Goal: Ask a question

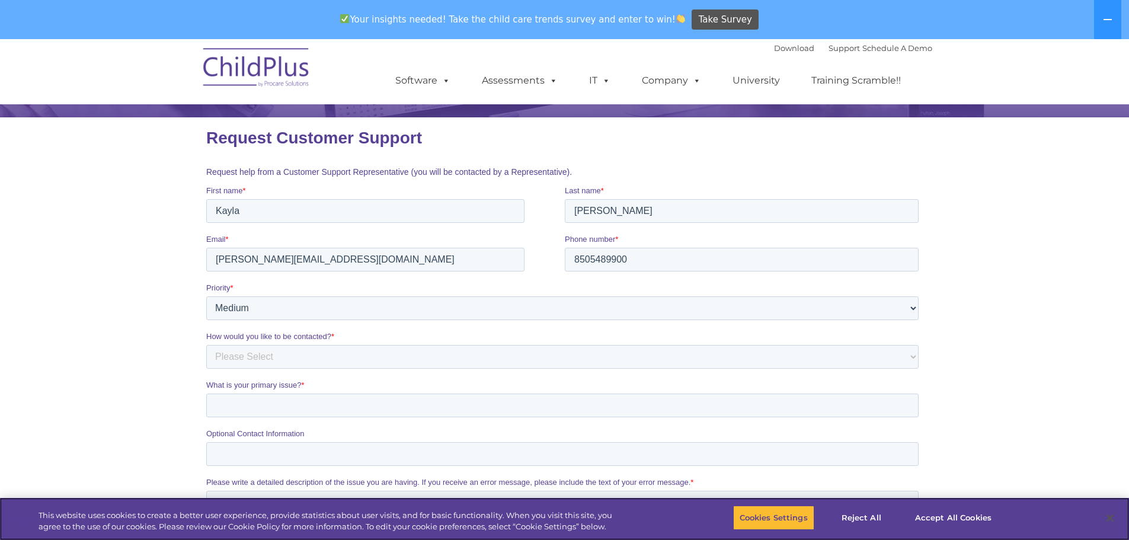
scroll to position [178, 0]
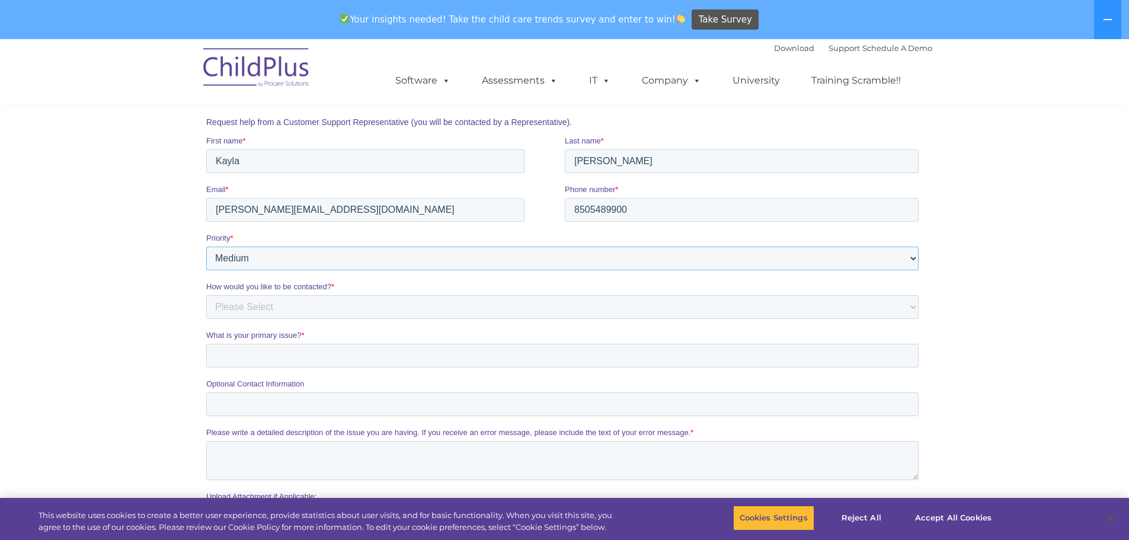
click at [366, 261] on select "Please Select Low Medium High" at bounding box center [562, 259] width 712 height 24
select select "HIGH"
click at [206, 247] on select "Please Select Low Medium High" at bounding box center [562, 259] width 712 height 24
click at [303, 313] on select "Please Select Phone Email" at bounding box center [562, 307] width 712 height 24
click at [1014, 306] on section "CONTACT US Whether you want a personalized demo of the software, looking for an…" at bounding box center [564, 243] width 1129 height 764
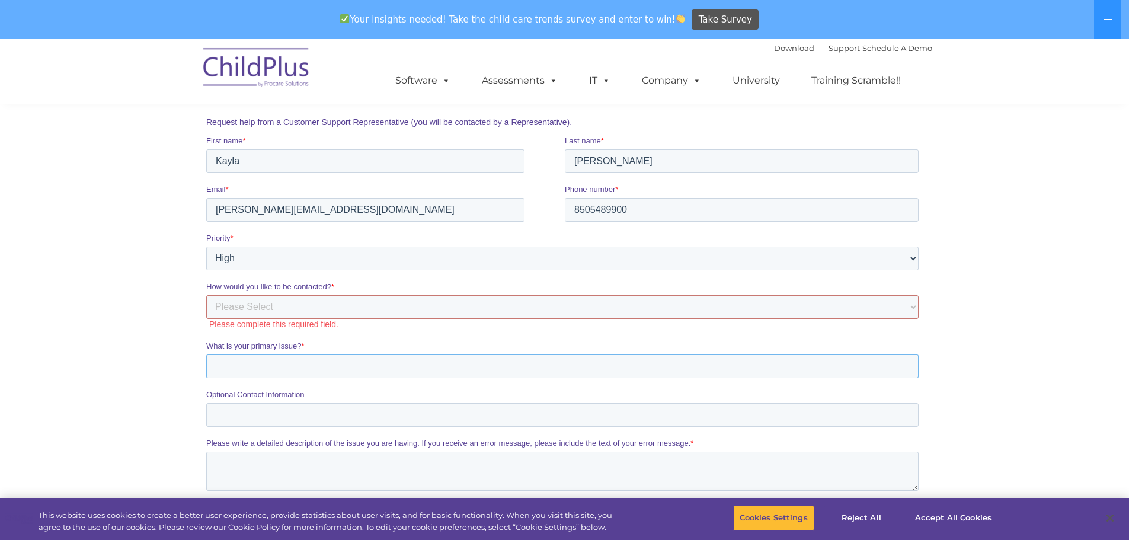
click at [259, 361] on input "What is your primary issue? *" at bounding box center [562, 366] width 712 height 24
click at [261, 421] on input "Optional Contact Information" at bounding box center [562, 415] width 712 height 24
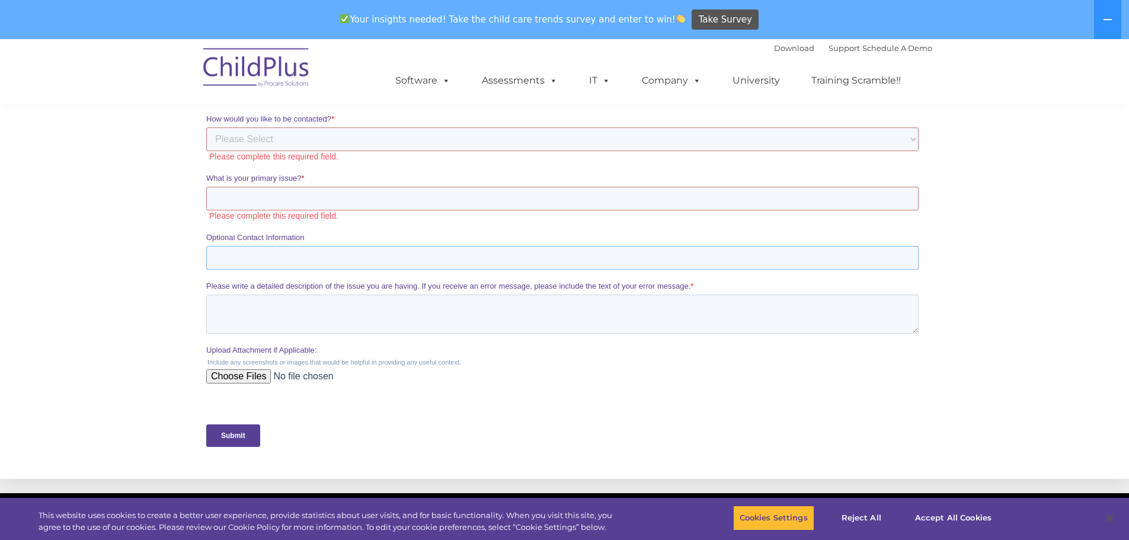
scroll to position [237, 0]
